Goal: Task Accomplishment & Management: Manage account settings

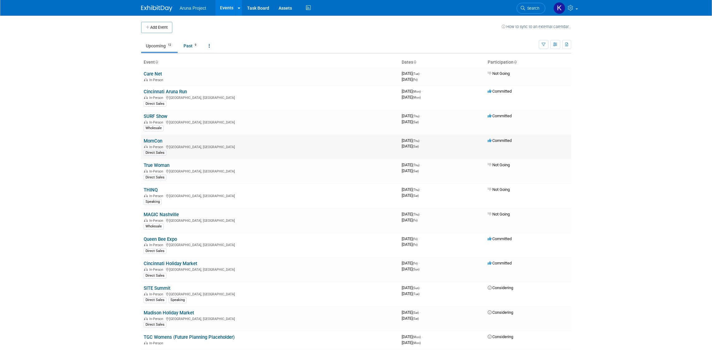
click at [154, 140] on link "MomCon" at bounding box center [153, 141] width 19 height 6
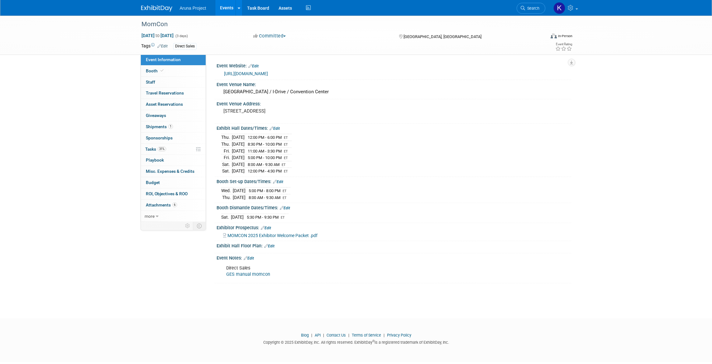
click at [240, 273] on link "GES manual momcon" at bounding box center [248, 273] width 44 height 5
click at [217, 8] on link "Events" at bounding box center [226, 8] width 23 height 16
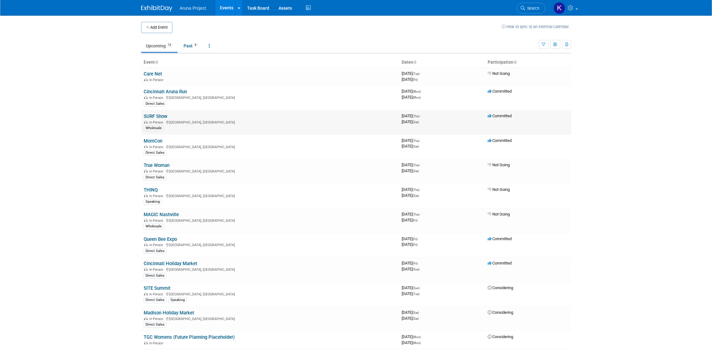
click at [158, 116] on link "SURF Show" at bounding box center [156, 116] width 24 height 6
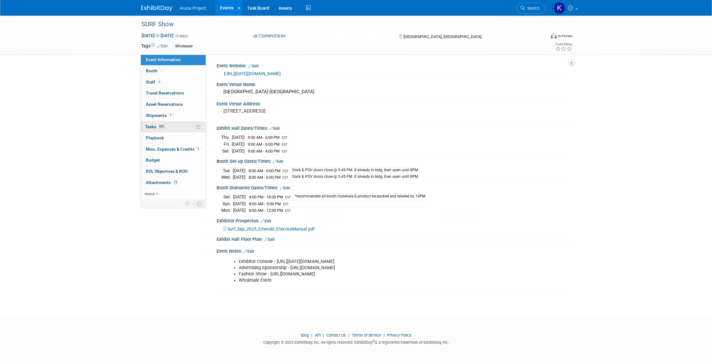
click at [155, 125] on span "Tasks 65%" at bounding box center [155, 126] width 21 height 5
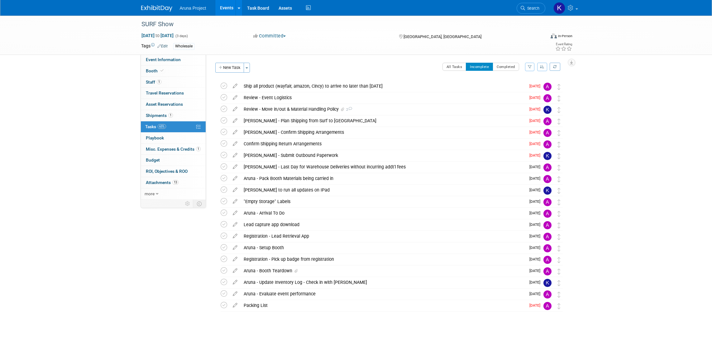
click at [544, 67] on button "button" at bounding box center [542, 67] width 10 height 8
click at [526, 96] on link "By Due Date" at bounding box center [524, 95] width 45 height 9
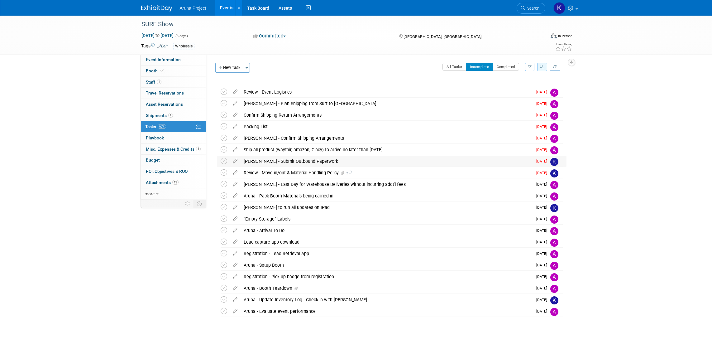
click at [347, 161] on div "[PERSON_NAME] - Submit Outbound Paperwork" at bounding box center [386, 161] width 292 height 11
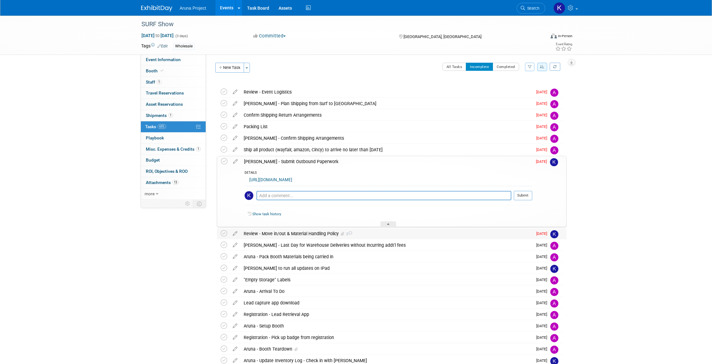
click at [402, 233] on div "Review - Move in/out & Material Handling Policy 2" at bounding box center [386, 233] width 292 height 11
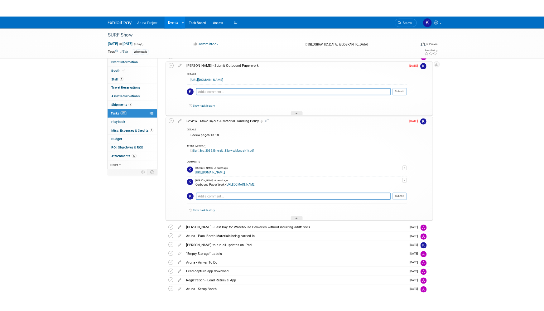
scroll to position [97, 0]
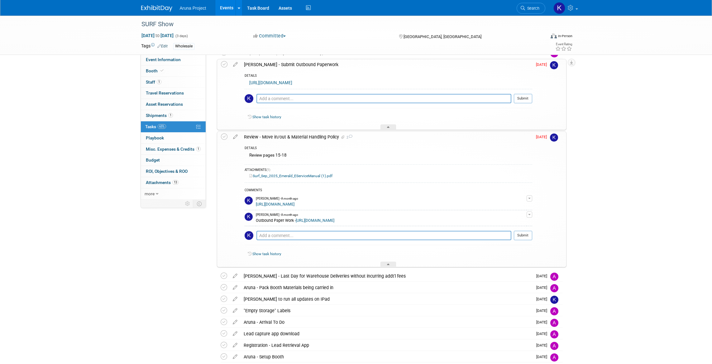
click at [292, 85] on link "[URL][DOMAIN_NAME]" at bounding box center [270, 82] width 43 height 5
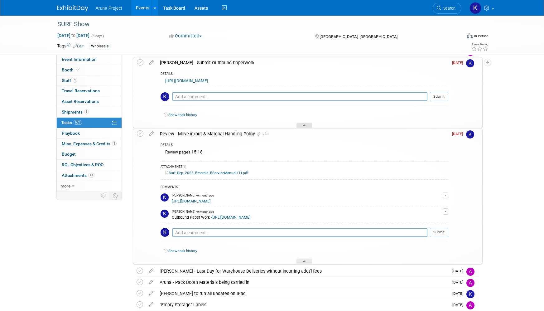
click at [300, 126] on div at bounding box center [304, 124] width 16 height 5
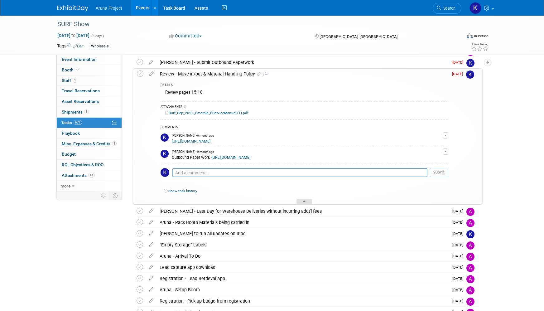
click at [301, 203] on div at bounding box center [304, 200] width 16 height 5
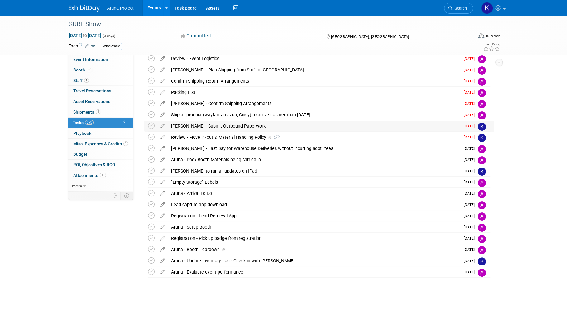
scroll to position [38, 0]
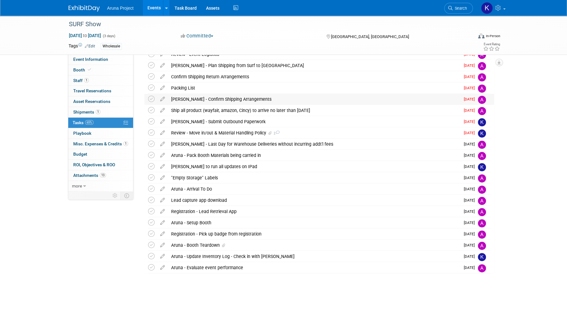
click at [268, 96] on div "Freeman - Confirm Shipping Arrangements" at bounding box center [314, 99] width 292 height 11
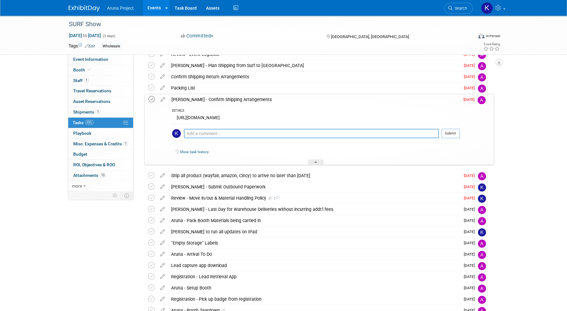
click at [152, 98] on icon at bounding box center [151, 99] width 7 height 7
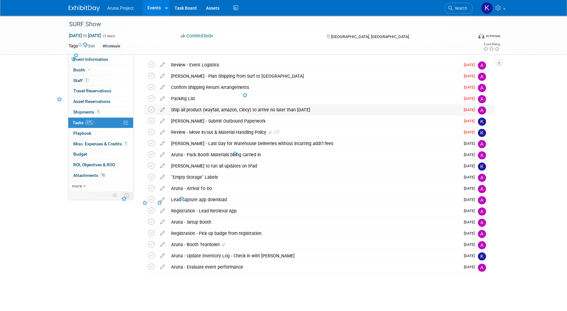
scroll to position [26, 0]
click at [151, 110] on icon at bounding box center [151, 110] width 7 height 7
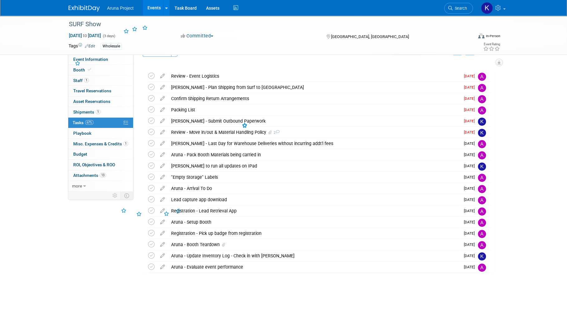
scroll to position [16, 0]
click at [163, 120] on icon at bounding box center [162, 120] width 11 height 8
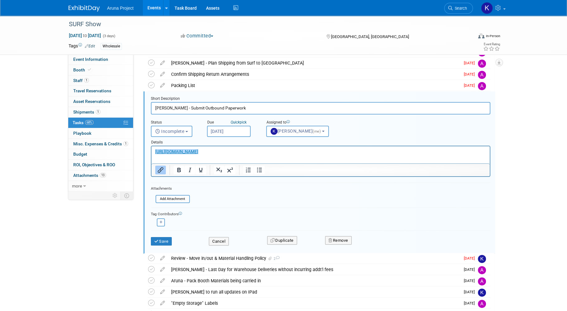
scroll to position [0, 0]
click at [281, 135] on button "Kristal Miller (me)" at bounding box center [297, 131] width 63 height 11
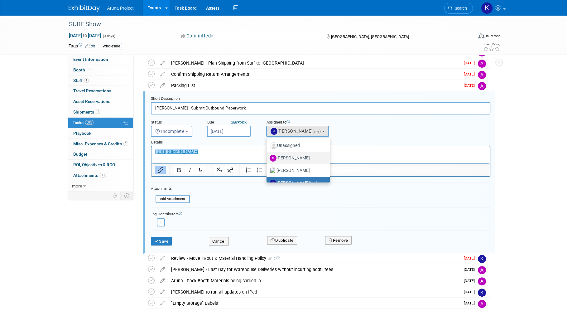
click at [284, 157] on label "[PERSON_NAME]" at bounding box center [296, 158] width 54 height 10
click at [267, 157] on input "[PERSON_NAME]" at bounding box center [265, 157] width 4 height 4
select select "c9b2e516-b75d-4d12-a7d6-640a1f0054c5"
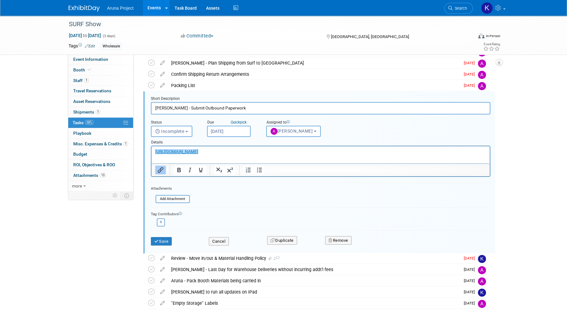
click at [233, 134] on body "Aruna Project Events Add Event Bulk Upload Events Shareable Event Boards Recent…" at bounding box center [283, 115] width 567 height 311
click at [304, 142] on div "Details" at bounding box center [320, 141] width 339 height 9
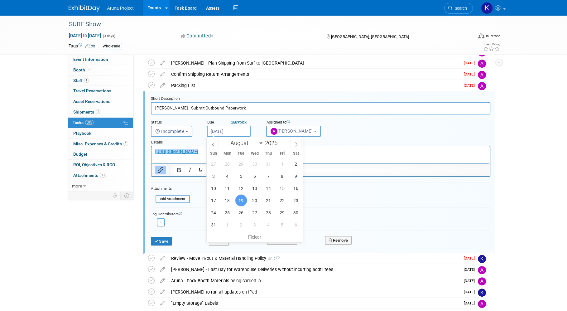
click at [244, 132] on input "Aug 19, 2025" at bounding box center [229, 131] width 44 height 11
click at [297, 147] on span at bounding box center [295, 144] width 11 height 11
select select "8"
click at [264, 163] on span "4" at bounding box center [268, 164] width 12 height 12
type input "[DATE]"
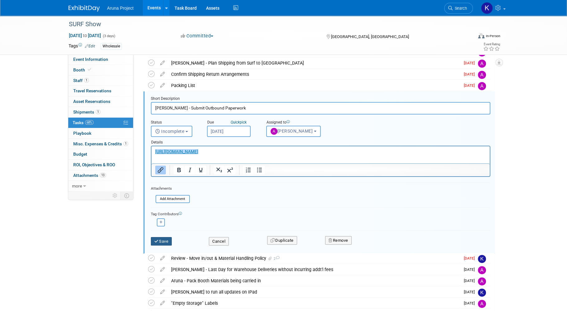
click at [172, 243] on button "Save" at bounding box center [161, 241] width 21 height 9
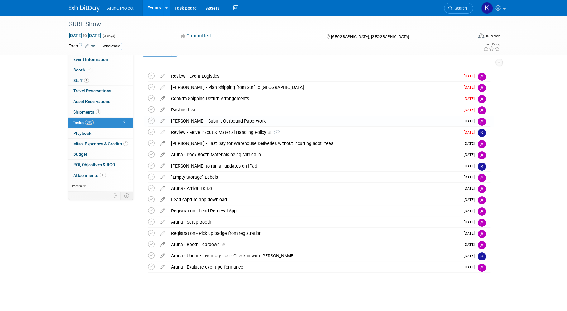
scroll to position [16, 0]
click at [150, 144] on icon at bounding box center [151, 143] width 7 height 7
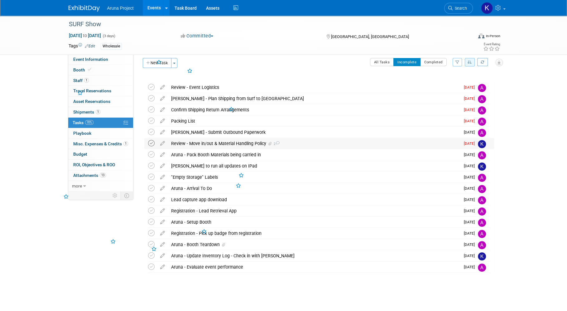
scroll to position [4, 0]
click at [188, 178] on div ""Empty Storage" Labels" at bounding box center [314, 177] width 292 height 11
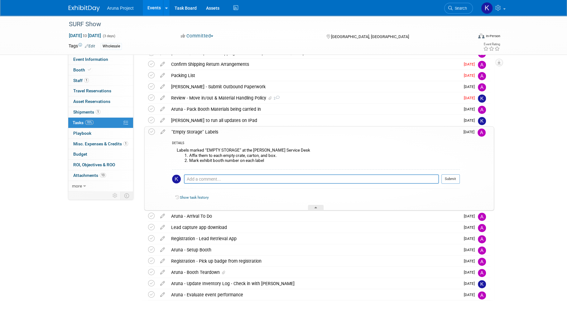
scroll to position [70, 0]
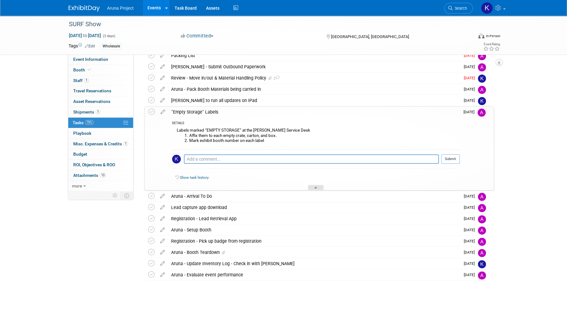
click at [316, 187] on icon at bounding box center [315, 189] width 2 height 4
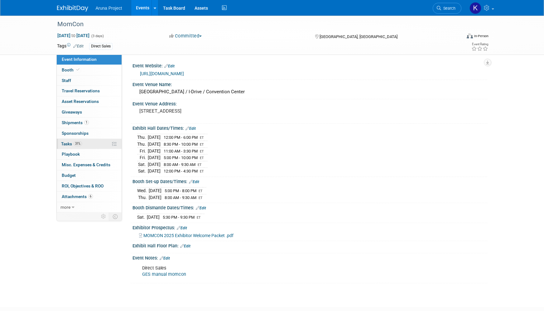
click at [91, 147] on link "31% Tasks 31%" at bounding box center [89, 144] width 65 height 10
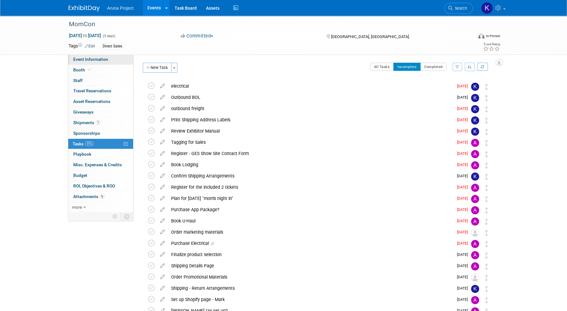
click at [94, 60] on span "Event Information" at bounding box center [90, 59] width 35 height 5
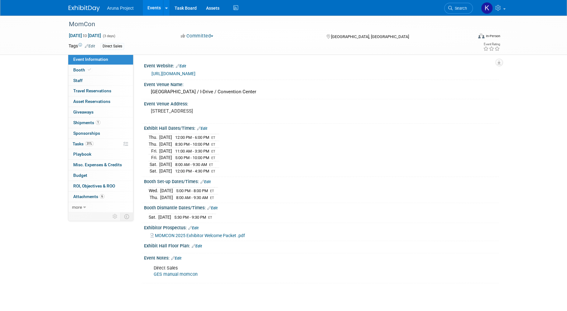
click at [176, 271] on link "GES manual momcon" at bounding box center [176, 273] width 44 height 5
click at [93, 71] on link "Booth" at bounding box center [100, 70] width 65 height 10
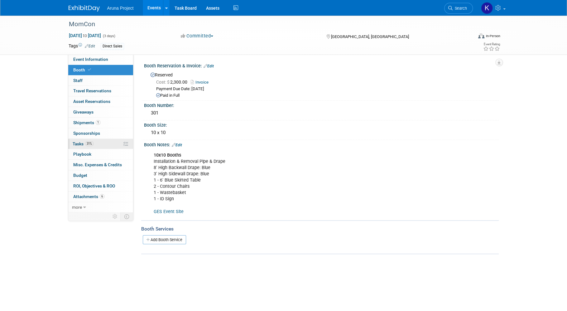
click at [83, 141] on span "Tasks 31%" at bounding box center [83, 143] width 21 height 5
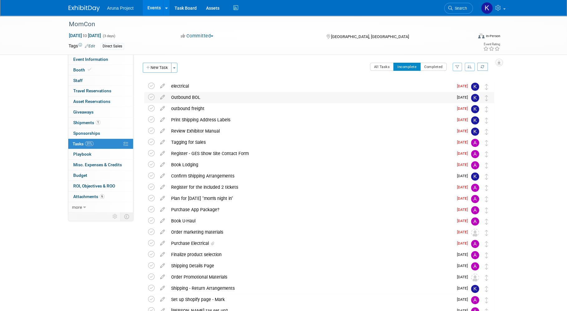
click at [181, 97] on div "Outbound BOL" at bounding box center [310, 97] width 285 height 11
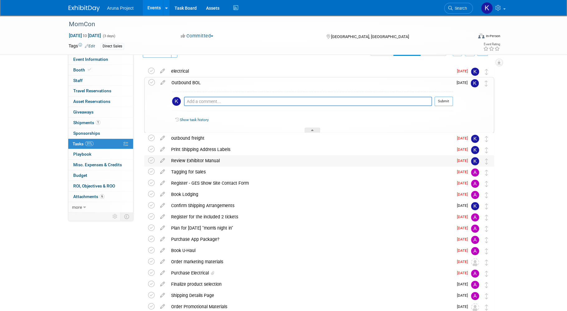
scroll to position [15, 0]
click at [313, 129] on icon at bounding box center [312, 131] width 2 height 4
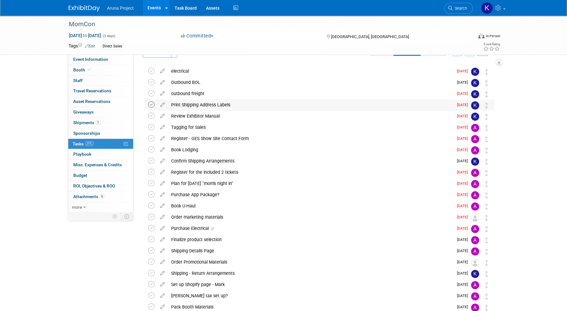
click at [151, 104] on icon at bounding box center [151, 104] width 7 height 7
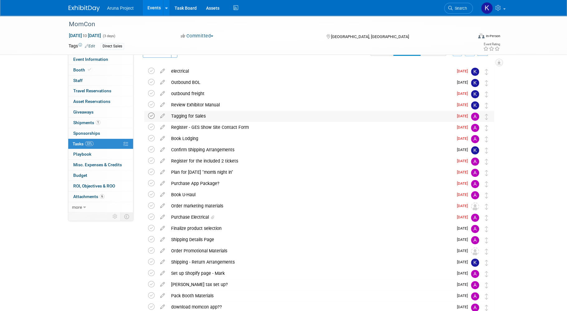
click at [151, 115] on icon at bounding box center [151, 115] width 7 height 7
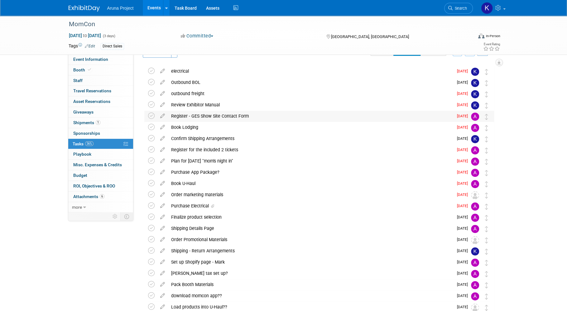
click at [186, 117] on div "Register - GES Show Site Contact Form" at bounding box center [310, 116] width 285 height 11
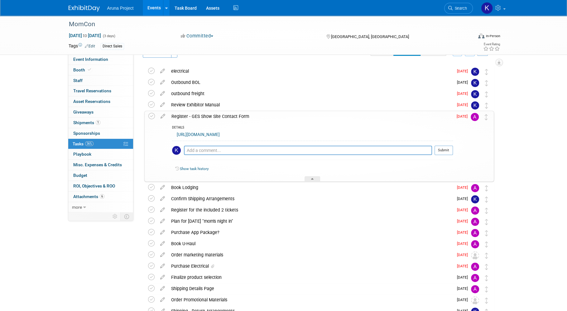
click at [207, 136] on link "https://ordering.ges.com/052602882/contactform" at bounding box center [198, 134] width 43 height 5
click at [314, 178] on div at bounding box center [312, 178] width 16 height 5
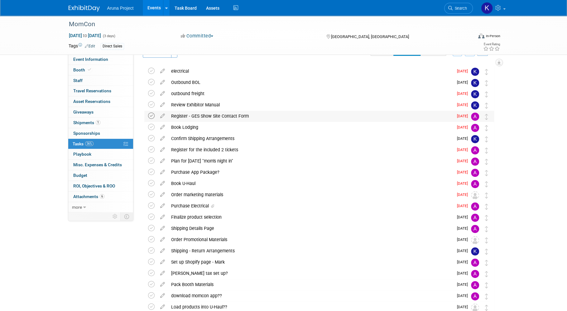
click at [151, 117] on icon at bounding box center [151, 115] width 7 height 7
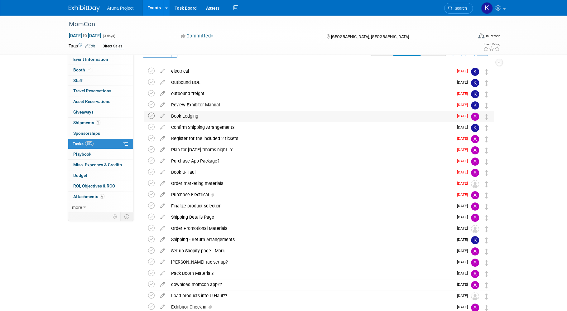
click at [151, 117] on icon at bounding box center [151, 115] width 7 height 7
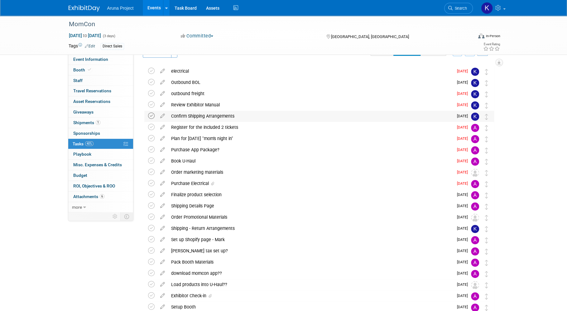
click at [150, 117] on icon at bounding box center [151, 115] width 7 height 7
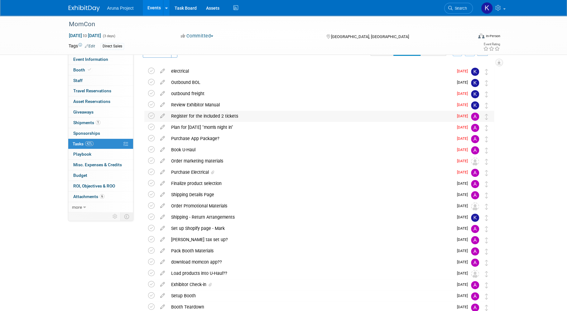
click at [187, 116] on div "Register for the included 2 tickets" at bounding box center [310, 116] width 285 height 11
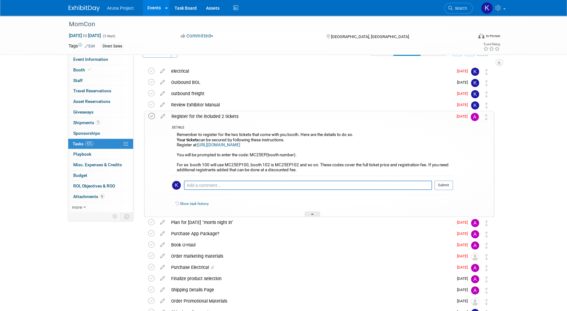
click at [152, 115] on icon at bounding box center [151, 116] width 7 height 7
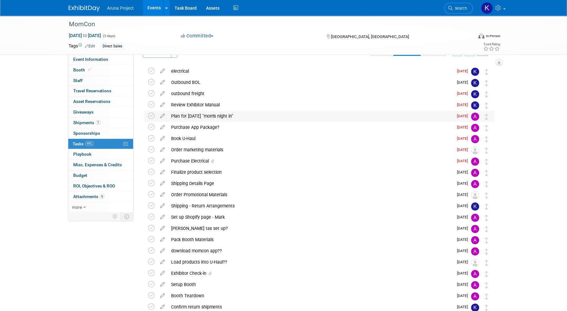
click at [241, 116] on div "Plan for Friday "mom's night in"" at bounding box center [310, 116] width 285 height 11
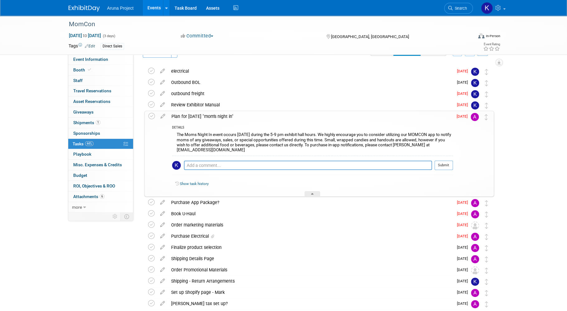
click at [258, 119] on div "Plan for Friday "mom's night in"" at bounding box center [310, 116] width 284 height 11
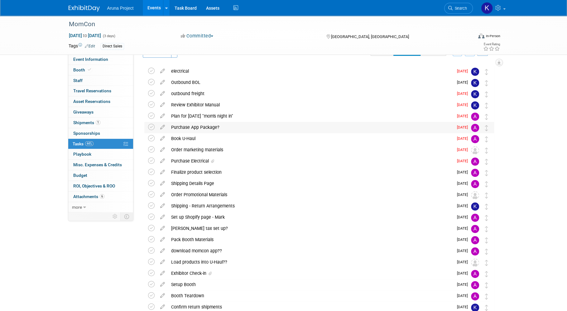
click at [248, 131] on div "Purchase App Package?" at bounding box center [310, 127] width 285 height 11
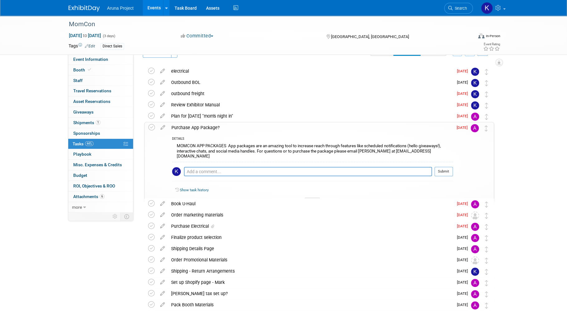
click at [235, 131] on div "Purchase App Package?" at bounding box center [310, 127] width 284 height 11
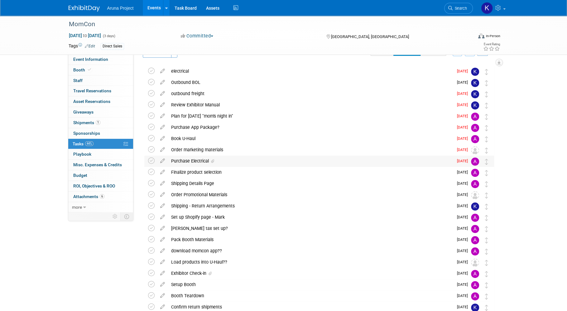
click at [227, 162] on div "Purchase Electrical" at bounding box center [310, 160] width 285 height 11
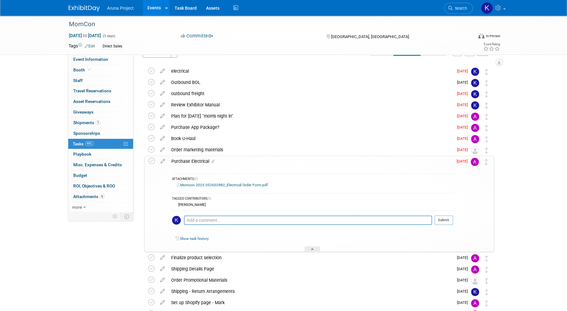
click at [502, 180] on div "Event Information Event Info Booth Booth 0 Staff 0 Staff 0 Travel Reservations …" at bounding box center [283, 229] width 439 height 456
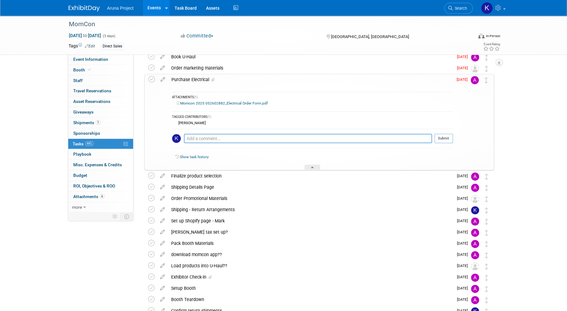
scroll to position [102, 0]
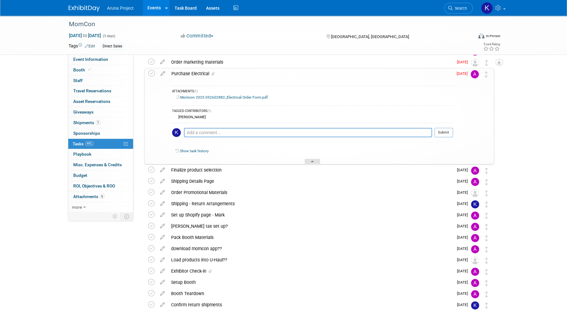
click at [312, 162] on icon at bounding box center [312, 162] width 2 height 4
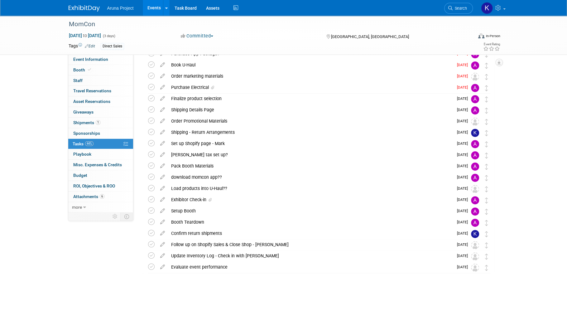
scroll to position [88, 0]
click at [150, 98] on icon at bounding box center [151, 99] width 7 height 7
click at [151, 122] on icon at bounding box center [151, 121] width 7 height 7
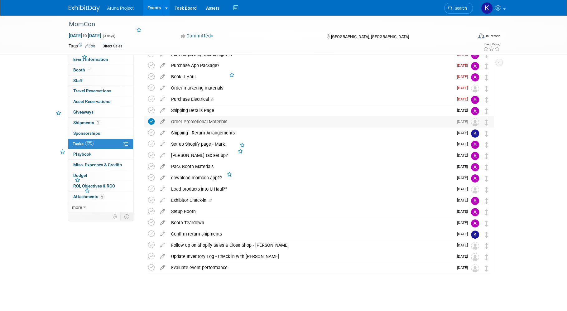
scroll to position [65, 0]
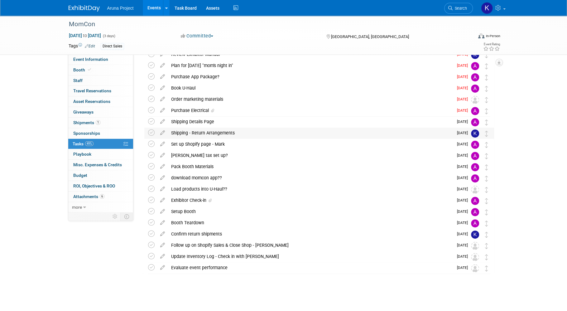
click at [232, 136] on div "Shipping - Return Arrangements" at bounding box center [310, 132] width 285 height 11
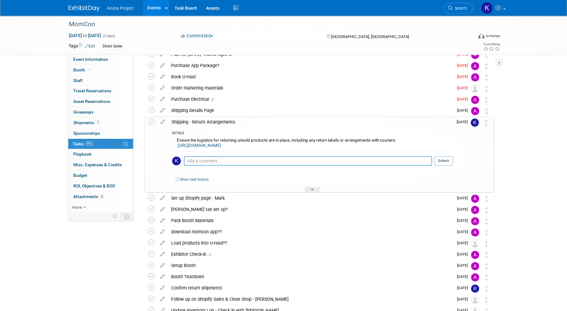
click at [221, 146] on link "https://ordering.ges.com/052602882/moveout_notice" at bounding box center [199, 145] width 43 height 5
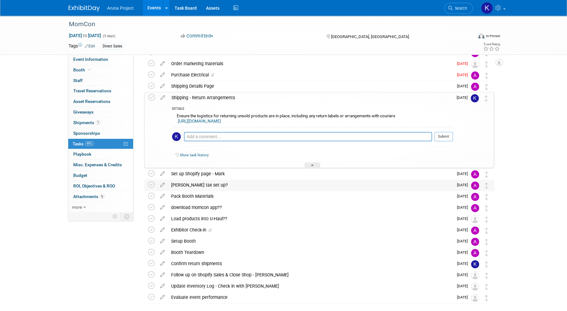
scroll to position [131, 0]
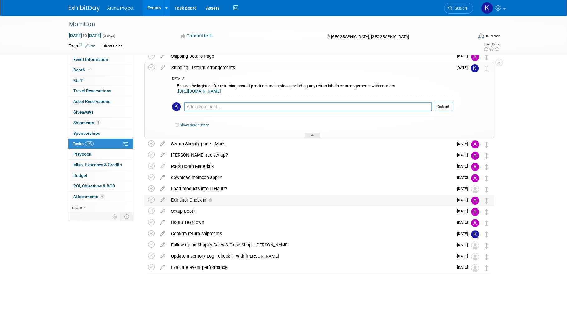
click at [291, 200] on div "Exhibitor Check-in" at bounding box center [310, 199] width 285 height 11
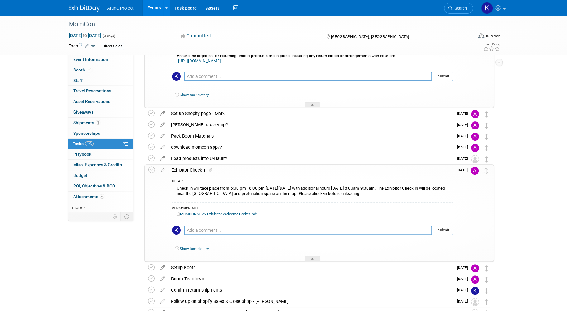
scroll to position [165, 0]
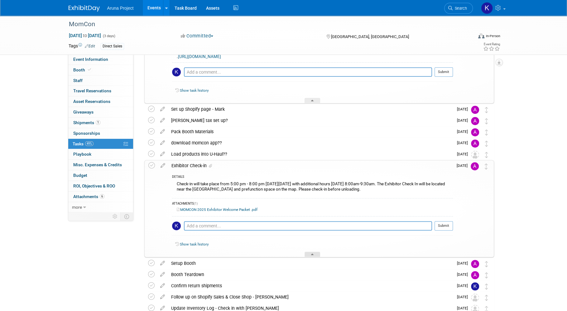
click at [310, 255] on div at bounding box center [312, 253] width 16 height 5
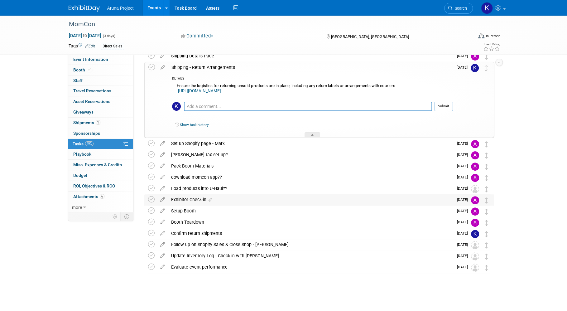
scroll to position [131, 0]
click at [318, 135] on div at bounding box center [312, 134] width 16 height 5
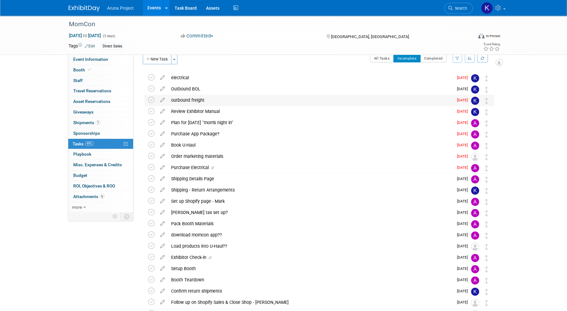
scroll to position [0, 0]
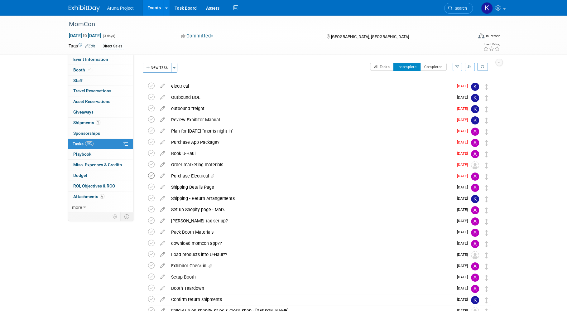
click at [151, 176] on icon at bounding box center [151, 175] width 7 height 7
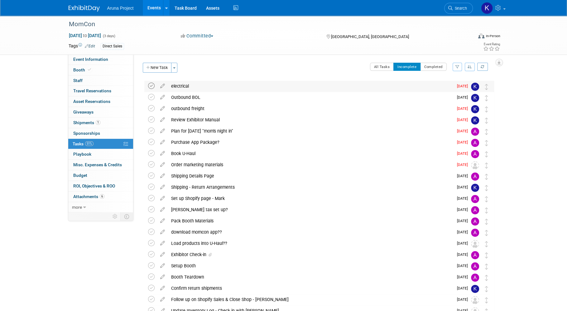
click at [153, 87] on icon at bounding box center [151, 86] width 7 height 7
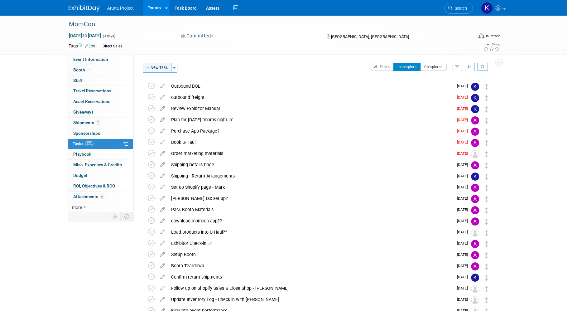
click at [155, 69] on button "New Task" at bounding box center [157, 68] width 29 height 10
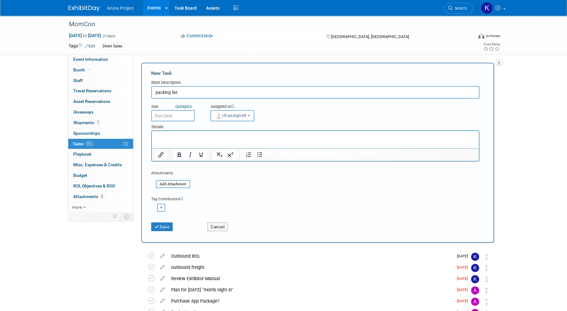
type input "packing list"
click at [198, 140] on html at bounding box center [314, 135] width 327 height 9
drag, startPoint x: 188, startPoint y: 137, endPoint x: 138, endPoint y: 134, distance: 49.4
click at [151, 134] on html "hand cart/dolly" at bounding box center [314, 135] width 327 height 9
click at [213, 117] on button "Unassigned" at bounding box center [232, 115] width 44 height 11
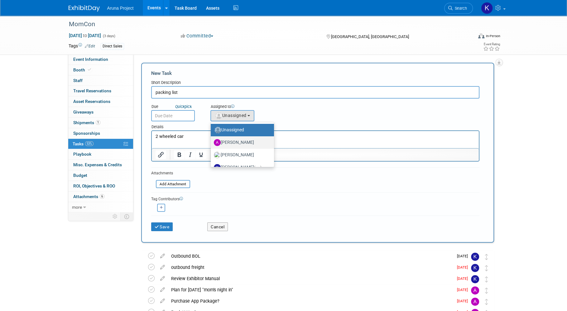
click at [232, 140] on label "[PERSON_NAME]" at bounding box center [241, 142] width 54 height 10
click at [212, 140] on input "[PERSON_NAME]" at bounding box center [209, 142] width 4 height 4
select select "c9b2e516-b75d-4d12-a7d6-640a1f0054c5"
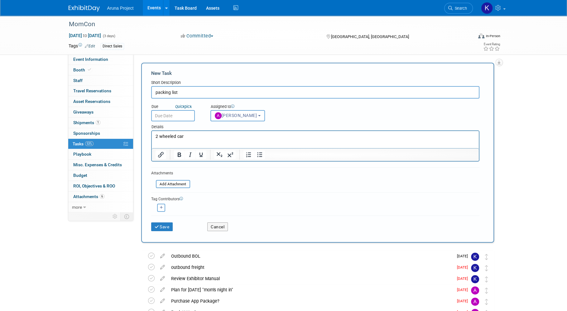
click at [179, 117] on input "text" at bounding box center [173, 115] width 44 height 11
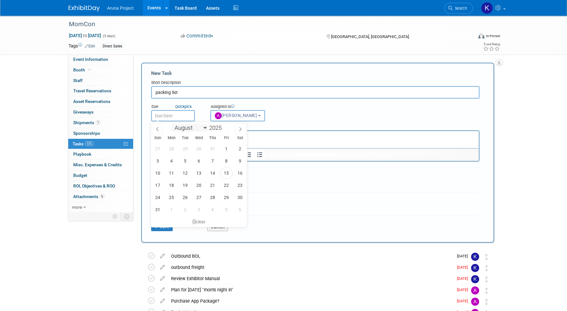
click at [205, 126] on select "January February March April May June July August September October November De…" at bounding box center [190, 128] width 36 height 8
select select "8"
click at [172, 124] on select "January February March April May June July August September October November De…" at bounding box center [190, 128] width 36 height 8
click at [184, 161] on span "9" at bounding box center [185, 161] width 12 height 12
type input "Sep 9, 2025"
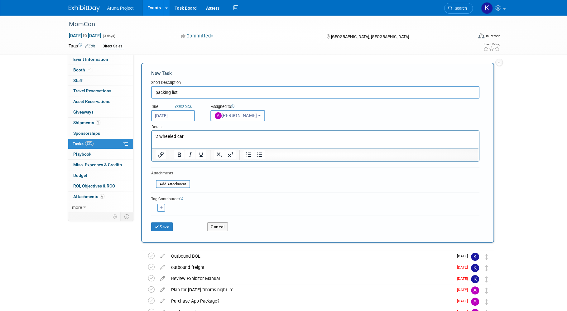
click at [231, 133] on html "2 wheeled car" at bounding box center [314, 135] width 327 height 9
click at [233, 137] on p "2 wheeled car" at bounding box center [315, 136] width 320 height 6
click at [163, 228] on button "Save" at bounding box center [162, 226] width 22 height 9
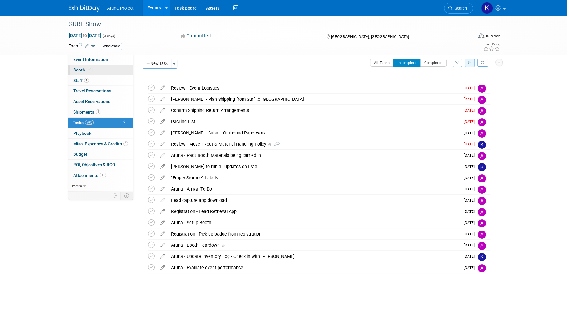
click at [95, 68] on link "Booth" at bounding box center [100, 70] width 65 height 10
